Goal: Information Seeking & Learning: Learn about a topic

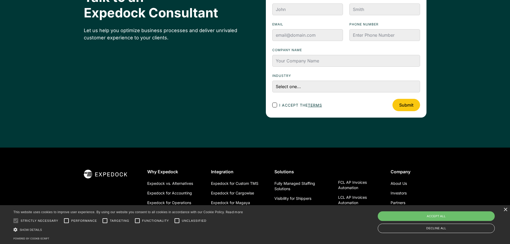
scroll to position [1873, 0]
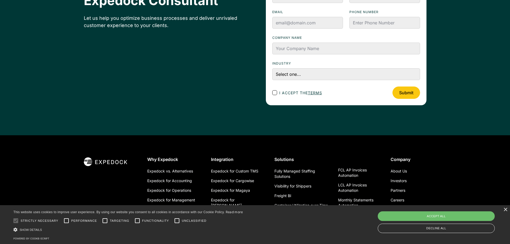
click at [489, 96] on div "Talk to an Expedock Consultant Let us help you optimize business processes and …" at bounding box center [255, 41] width 510 height 188
click at [397, 172] on link "About Us" at bounding box center [398, 171] width 16 height 10
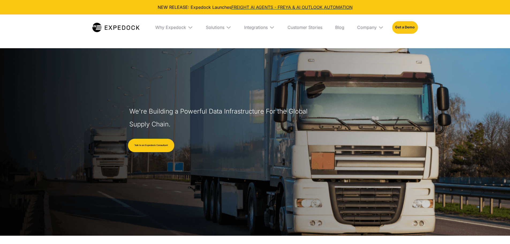
select select
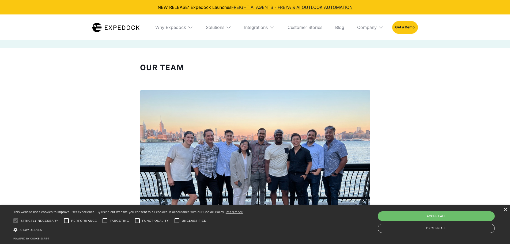
scroll to position [482, 0]
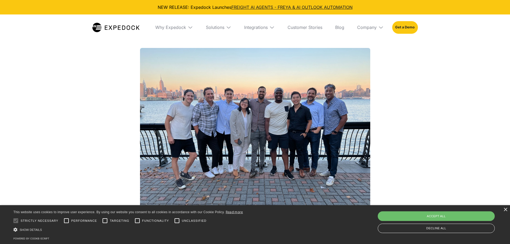
click at [290, 98] on img at bounding box center [255, 134] width 230 height 173
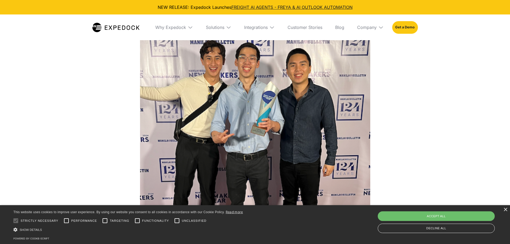
scroll to position [776, 0]
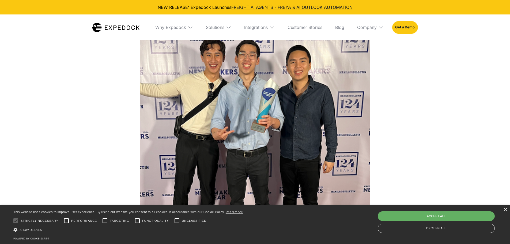
click at [463, 214] on div "Accept all" at bounding box center [436, 216] width 117 height 10
checkbox input "true"
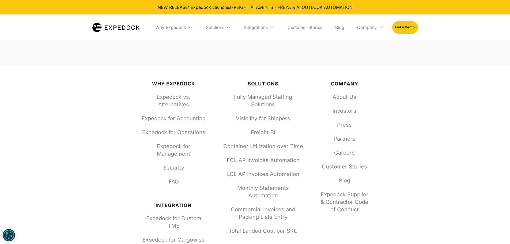
scroll to position [2274, 0]
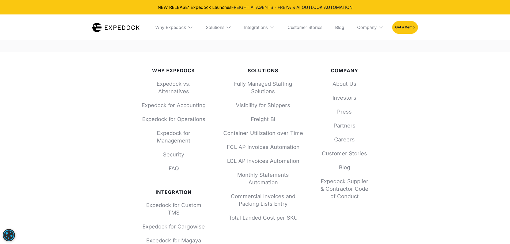
click at [32, 104] on div "Why Expedock Expedock vs. Alternatives Expedock for Accounting Expedock for Ope…" at bounding box center [255, 211] width 510 height 318
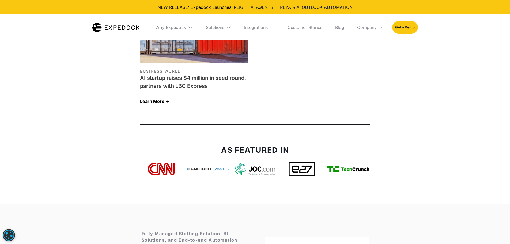
scroll to position [1911, 0]
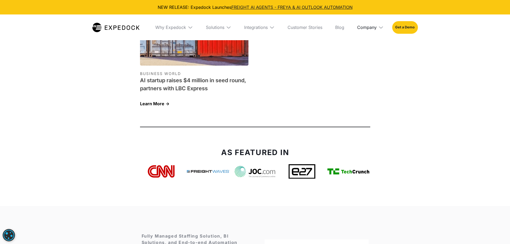
click at [372, 27] on div "Company" at bounding box center [367, 27] width 20 height 5
click at [370, 48] on link "About Us" at bounding box center [370, 47] width 35 height 14
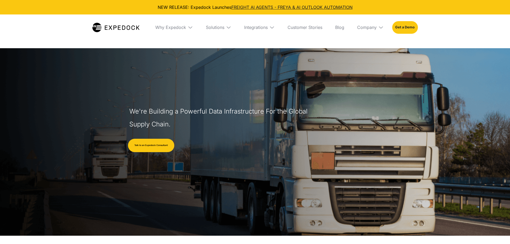
select select
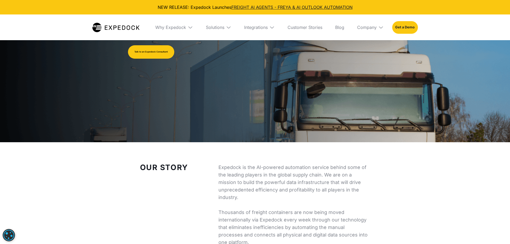
scroll to position [107, 0]
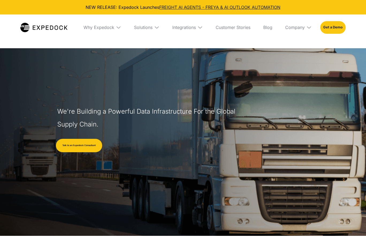
select select
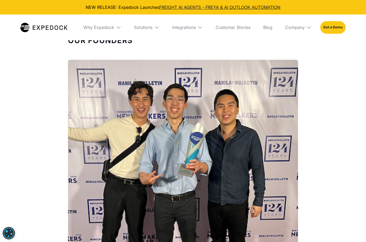
scroll to position [963, 0]
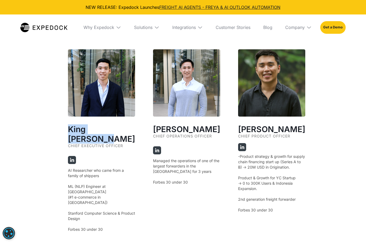
drag, startPoint x: 84, startPoint y: 128, endPoint x: 132, endPoint y: 127, distance: 47.6
click at [132, 127] on div "Our Founders ‍ King [PERSON_NAME] Chief Executive Officer AI Researcher who cam…" at bounding box center [183, 65] width 252 height 530
copy h2 "King [PERSON_NAME]"
click at [317, 66] on div "Our Founders ‍ King [PERSON_NAME] Chief Executive Officer AI Researcher who cam…" at bounding box center [183, 65] width 366 height 530
